Goal: Task Accomplishment & Management: Manage account settings

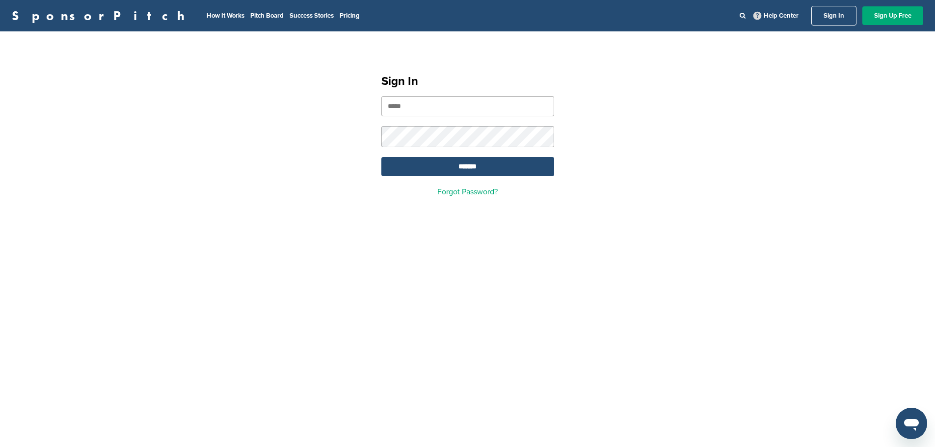
click at [484, 113] on input "email" at bounding box center [467, 106] width 173 height 20
type input "**********"
click at [381, 157] on input "*******" at bounding box center [467, 166] width 173 height 19
click at [464, 175] on input "*******" at bounding box center [467, 166] width 173 height 19
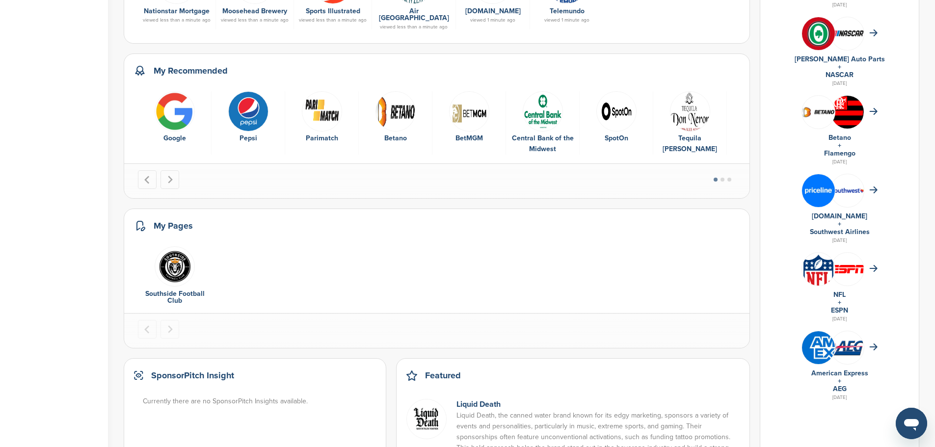
scroll to position [442, 0]
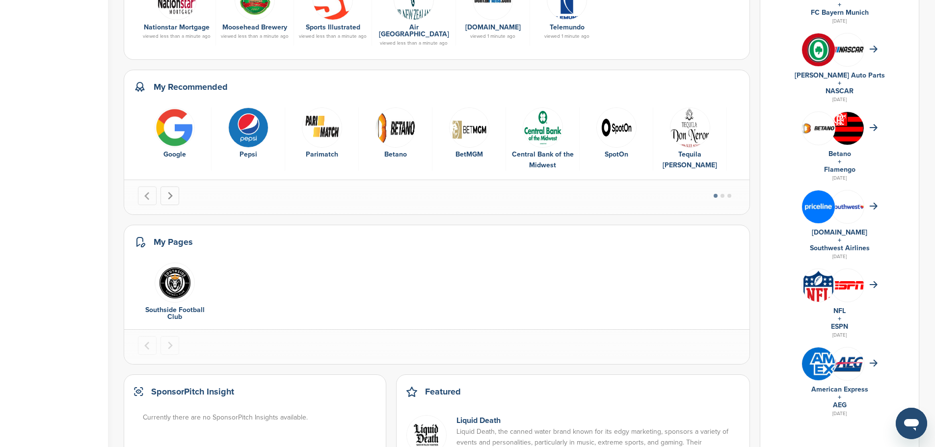
click at [171, 192] on icon "Next slide" at bounding box center [170, 196] width 8 height 8
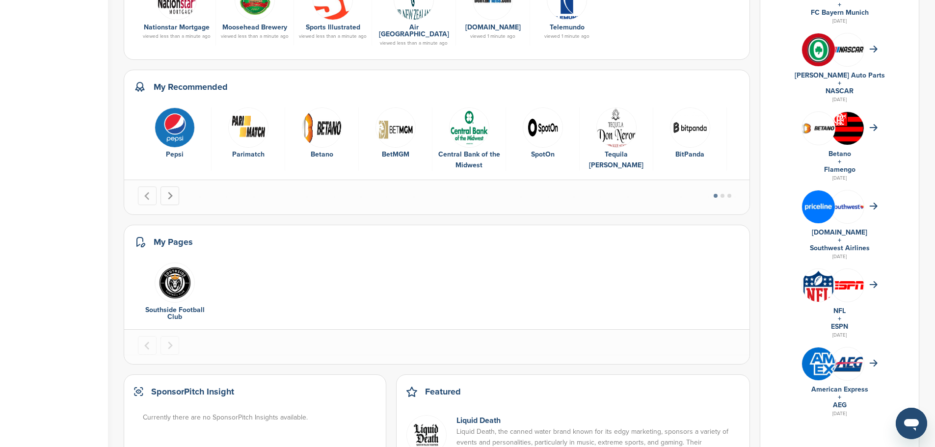
click at [171, 192] on icon "Next slide" at bounding box center [170, 196] width 8 height 8
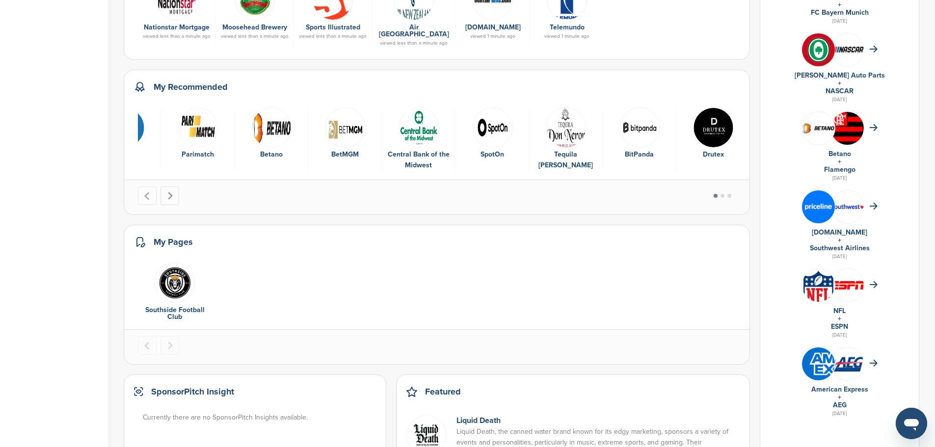
click at [171, 192] on icon "Next slide" at bounding box center [170, 196] width 8 height 8
click at [173, 267] on img "1 of 1" at bounding box center [175, 283] width 40 height 40
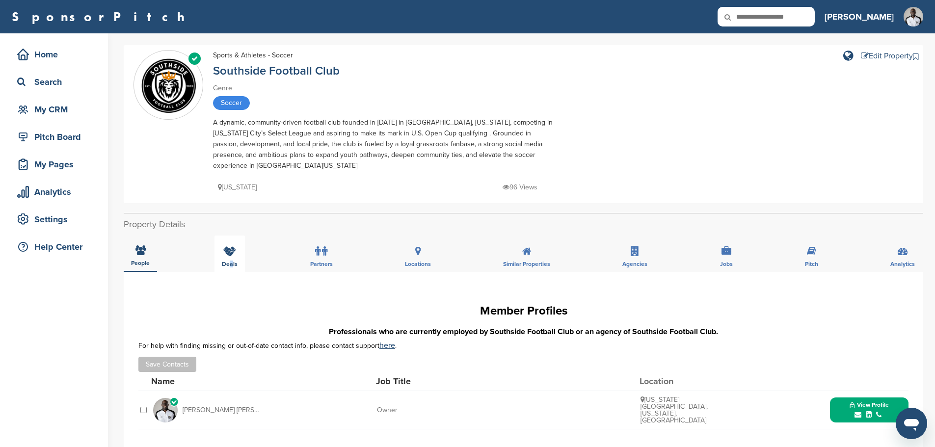
click at [230, 247] on div "Deals" at bounding box center [230, 254] width 30 height 36
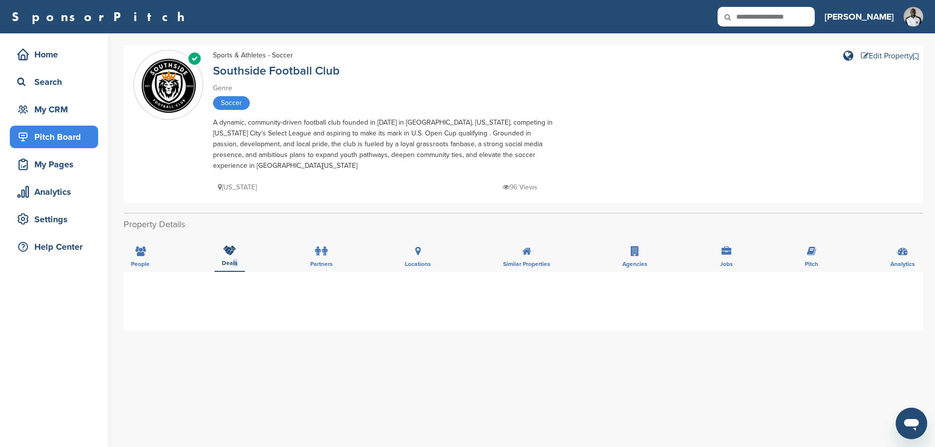
click at [83, 141] on div "Pitch Board" at bounding box center [56, 137] width 83 height 18
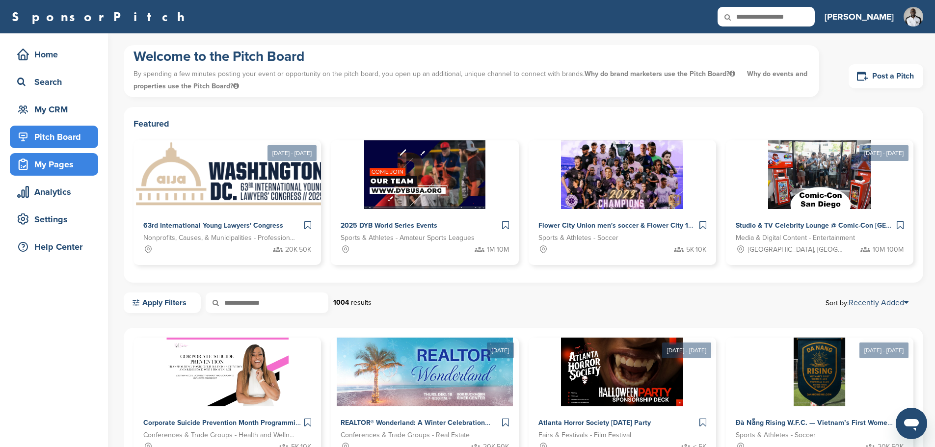
click at [52, 169] on div "My Pages" at bounding box center [56, 165] width 83 height 18
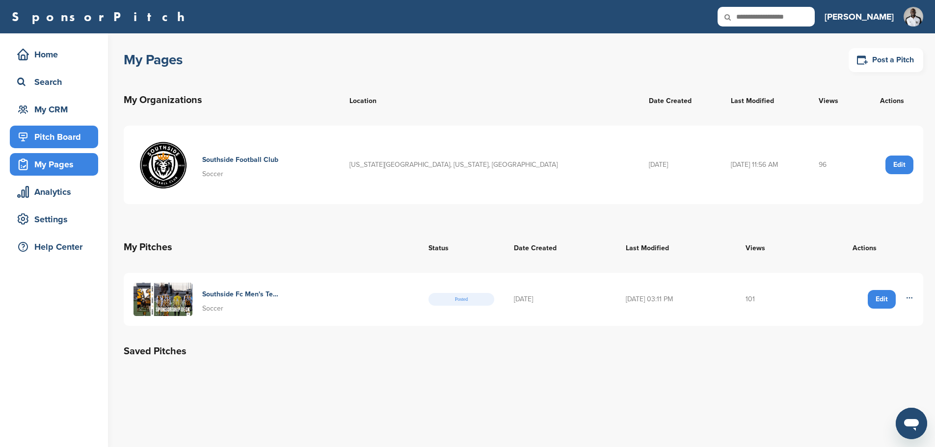
click at [60, 130] on div "Pitch Board" at bounding box center [56, 137] width 83 height 18
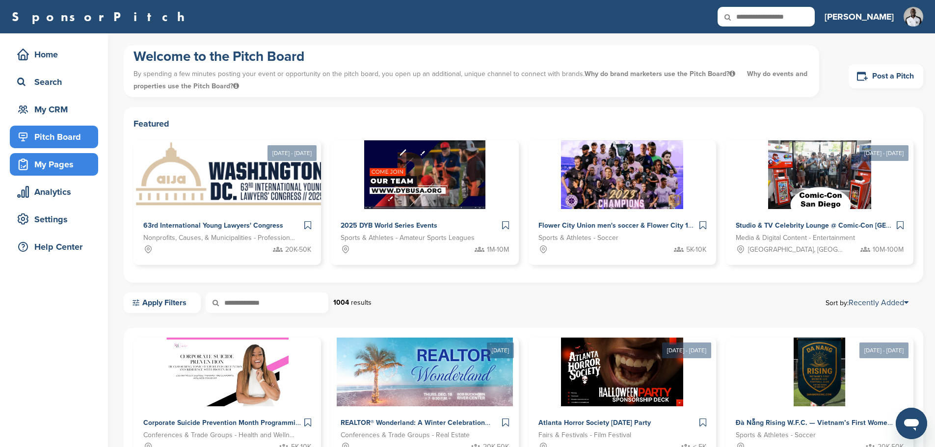
click at [84, 166] on div "My Pages" at bounding box center [56, 165] width 83 height 18
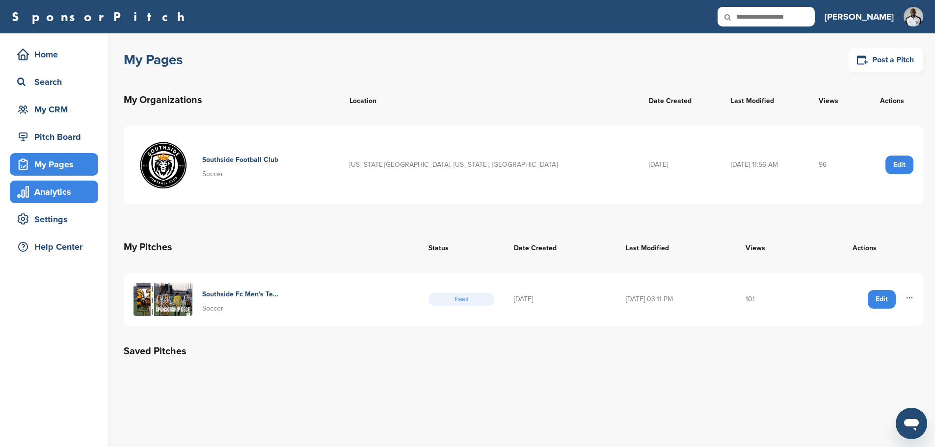
click at [74, 191] on div "Analytics" at bounding box center [56, 192] width 83 height 18
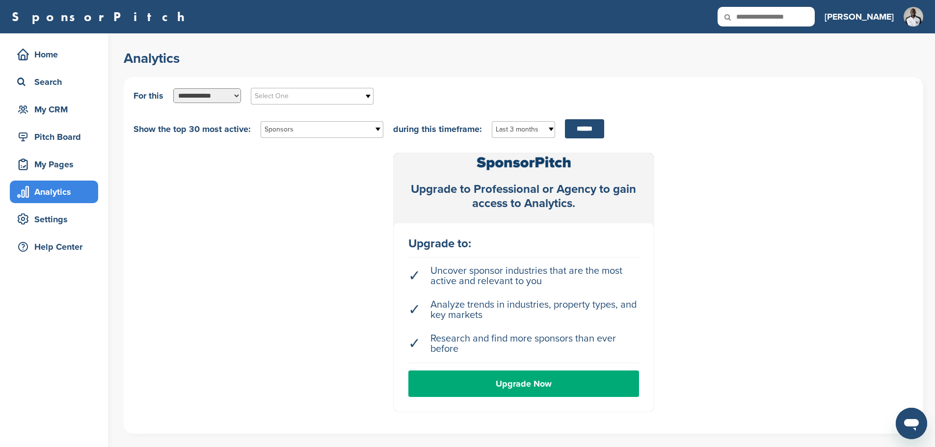
click at [83, 139] on div "Pitch Board" at bounding box center [56, 137] width 83 height 18
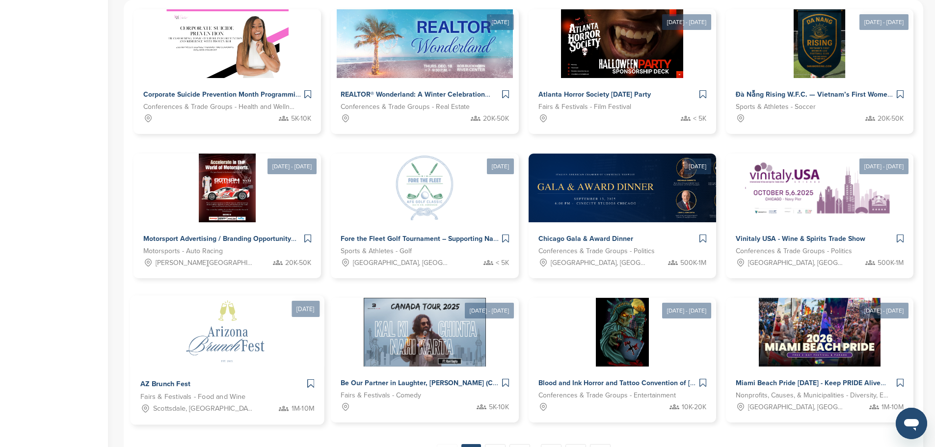
scroll to position [344, 0]
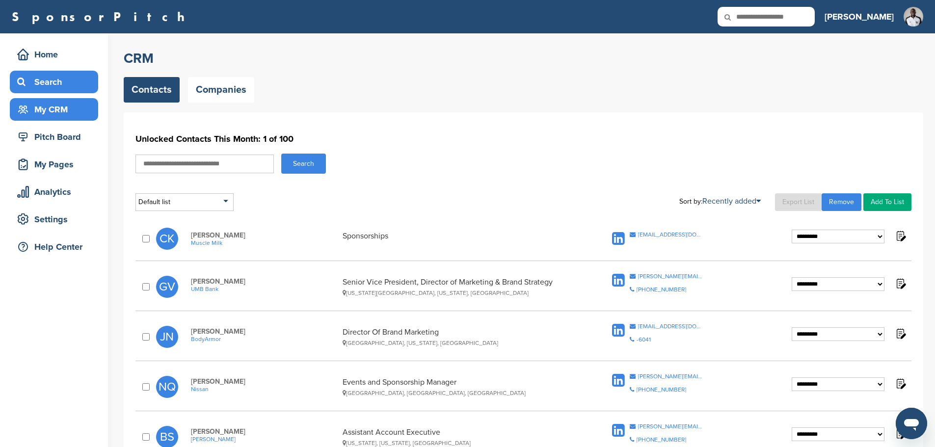
click at [55, 82] on div "Search" at bounding box center [56, 82] width 83 height 18
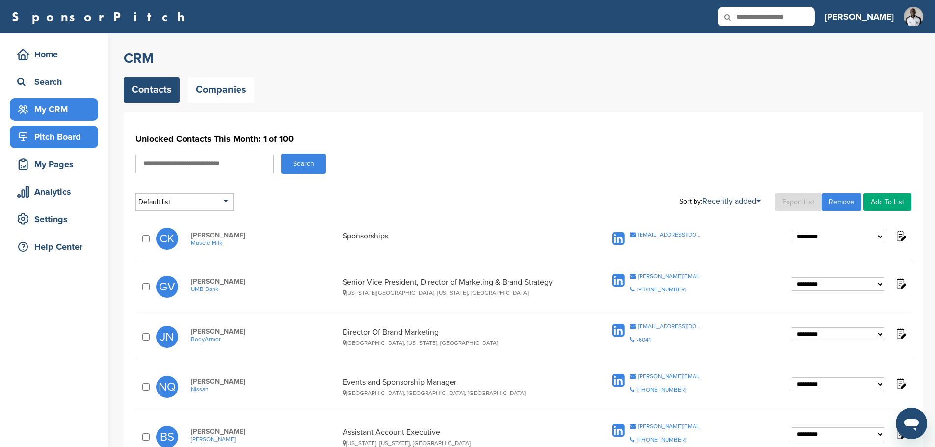
click at [63, 135] on div "Pitch Board" at bounding box center [56, 137] width 83 height 18
click at [67, 160] on div "My Pages" at bounding box center [56, 165] width 83 height 18
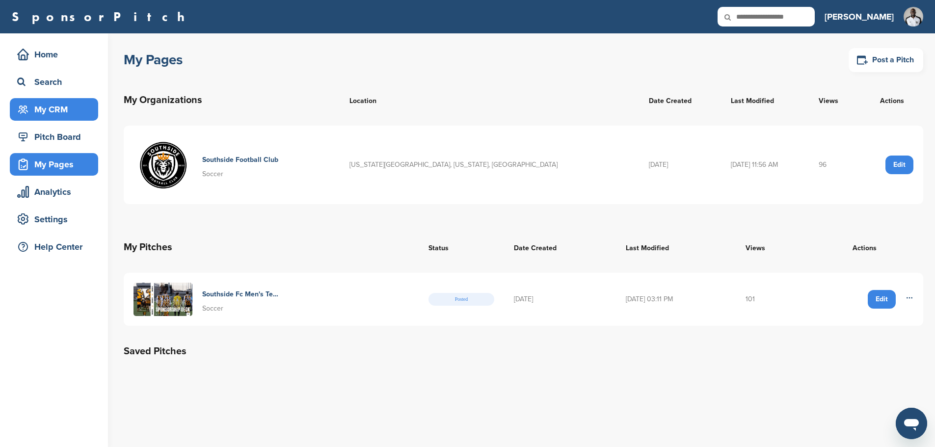
click at [57, 109] on div "My CRM" at bounding box center [56, 110] width 83 height 18
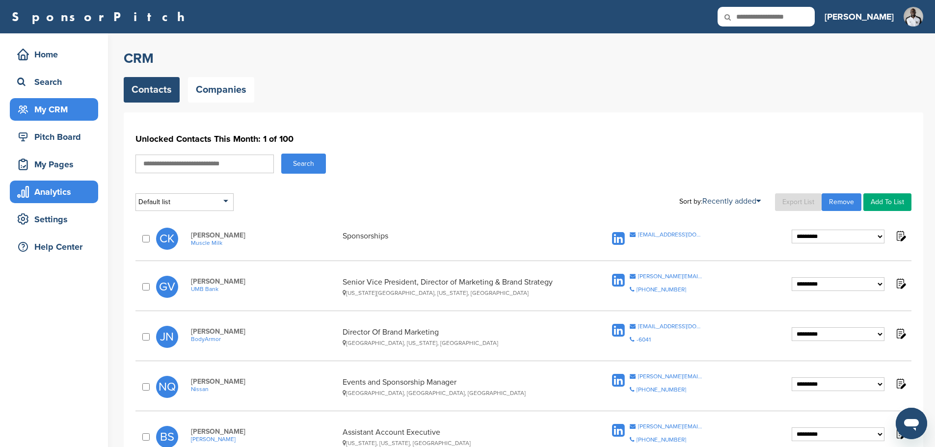
click at [71, 196] on div "Analytics" at bounding box center [56, 192] width 83 height 18
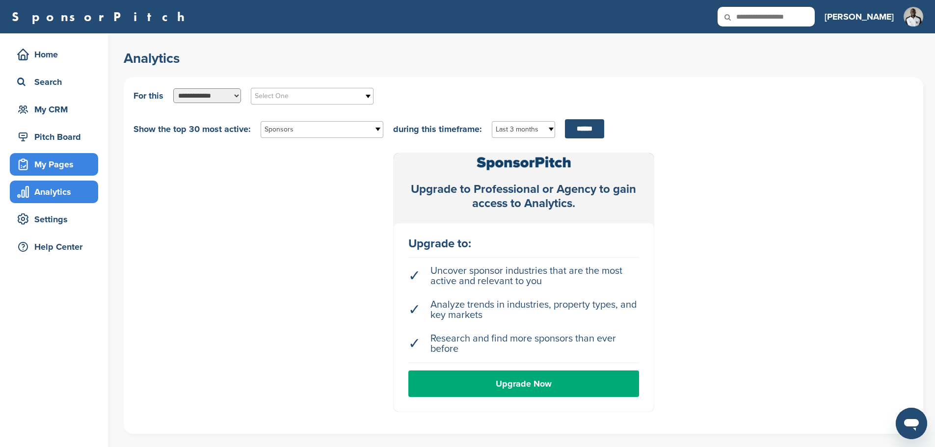
click at [64, 157] on div "My Pages" at bounding box center [56, 165] width 83 height 18
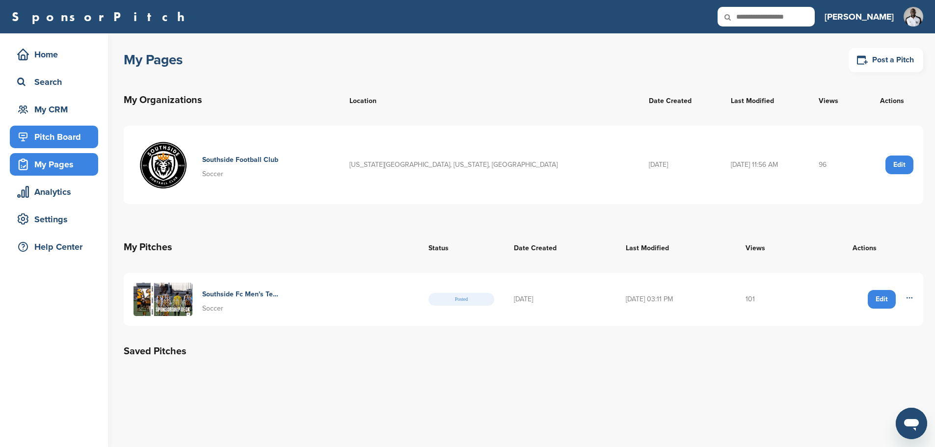
click at [62, 132] on div "Pitch Board" at bounding box center [56, 137] width 83 height 18
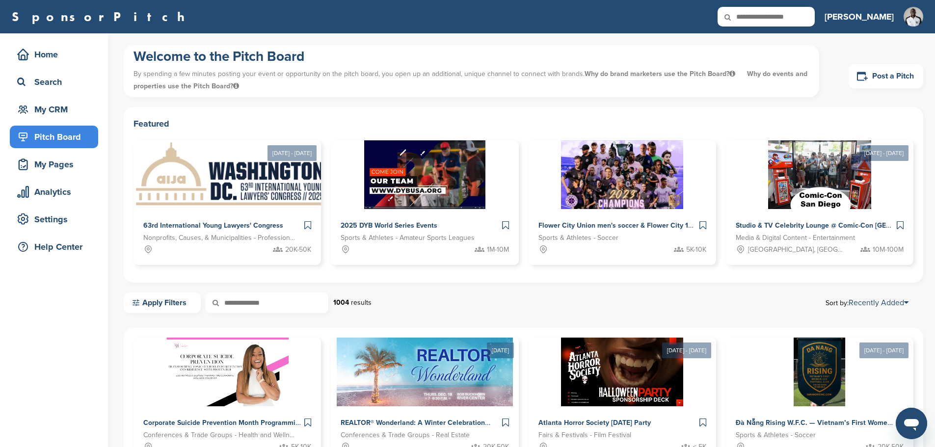
click at [58, 96] on div "Home Search My CRM" at bounding box center [54, 82] width 88 height 78
click at [60, 109] on div "My CRM" at bounding box center [56, 110] width 83 height 18
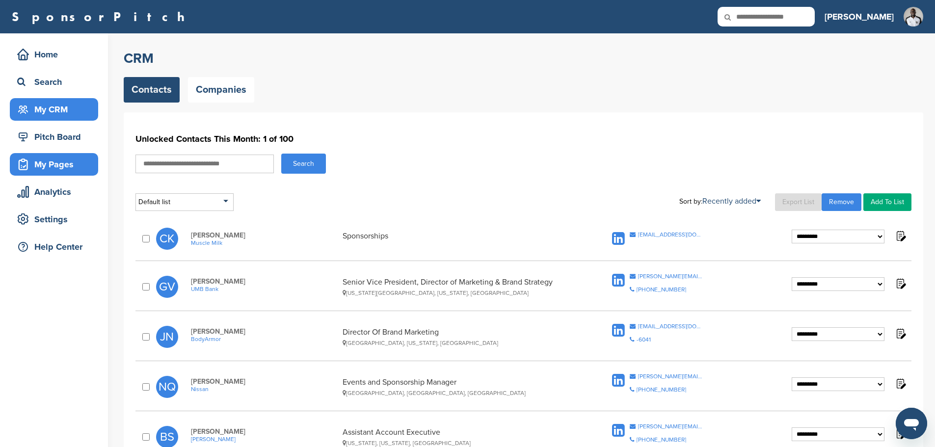
click at [44, 168] on div "My Pages" at bounding box center [56, 165] width 83 height 18
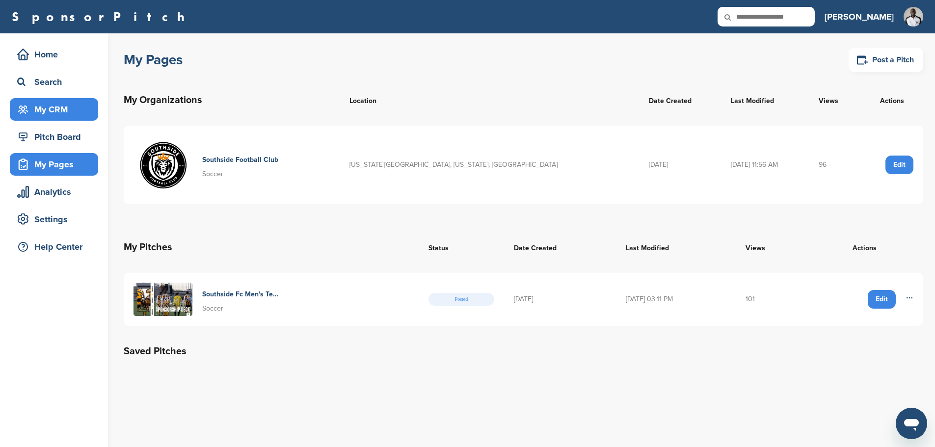
click at [59, 119] on div "My CRM" at bounding box center [54, 109] width 88 height 23
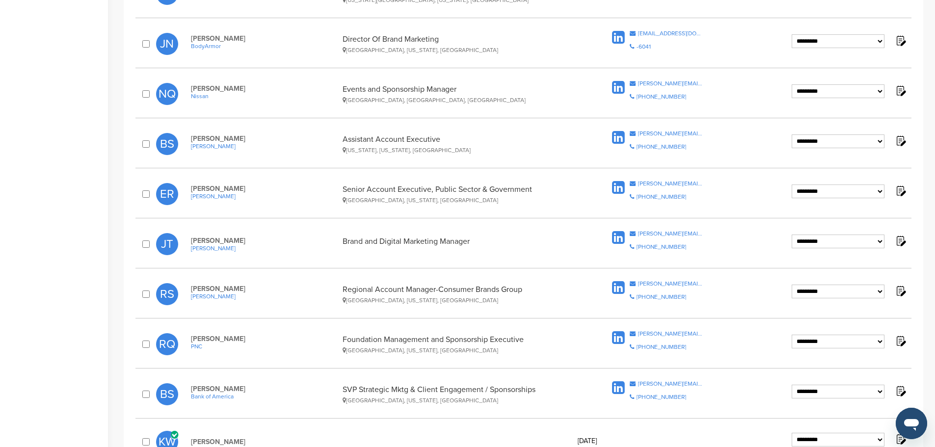
scroll to position [295, 0]
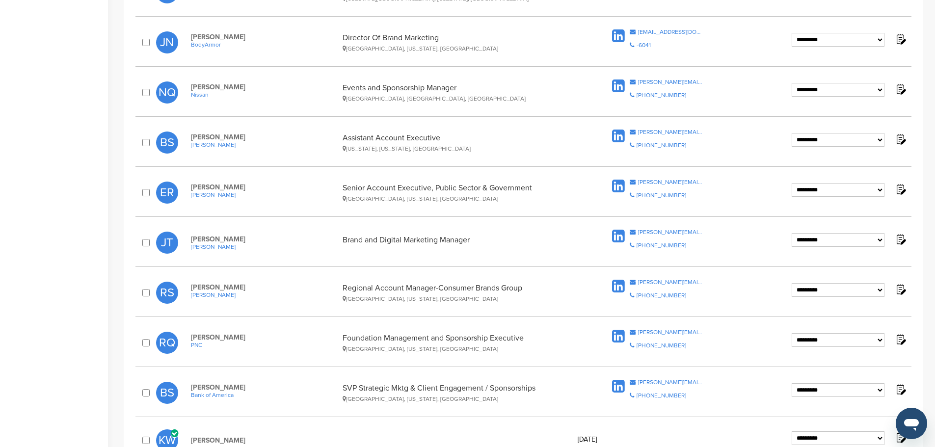
click at [306, 108] on div "**********" at bounding box center [524, 92] width 776 height 36
click at [511, 95] on div "[GEOGRAPHIC_DATA], [GEOGRAPHIC_DATA], [GEOGRAPHIC_DATA]" at bounding box center [458, 98] width 230 height 7
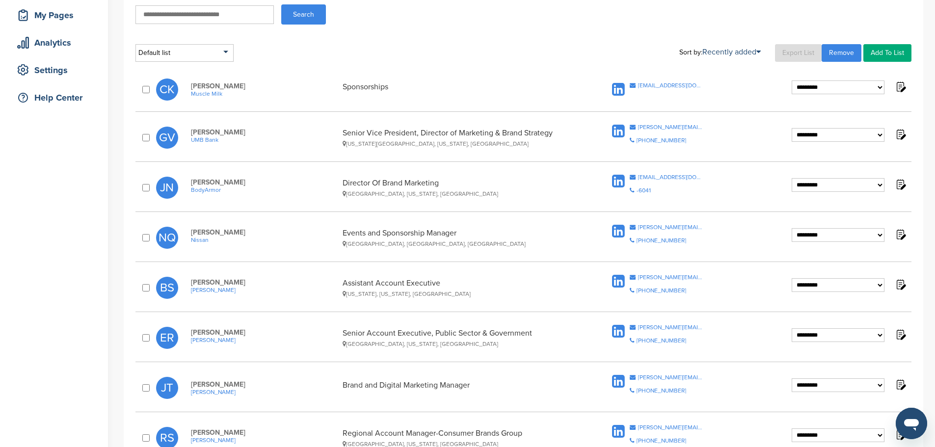
scroll to position [0, 0]
